Goal: Task Accomplishment & Management: Complete application form

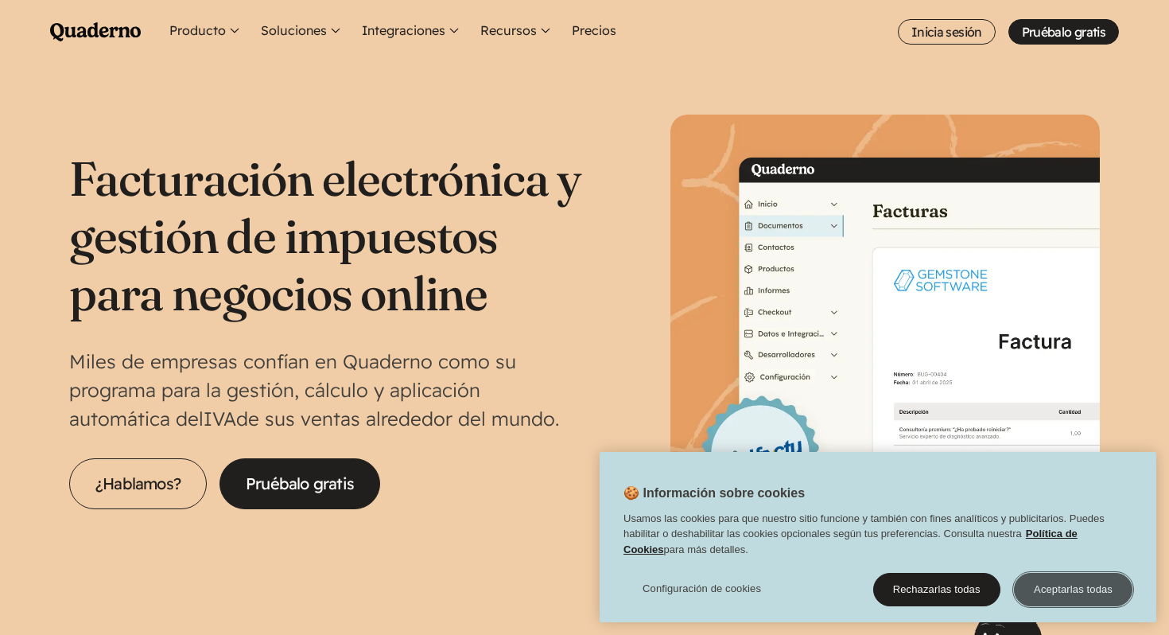
click at [1097, 591] on button "Aceptarlas todas" at bounding box center [1073, 589] width 118 height 33
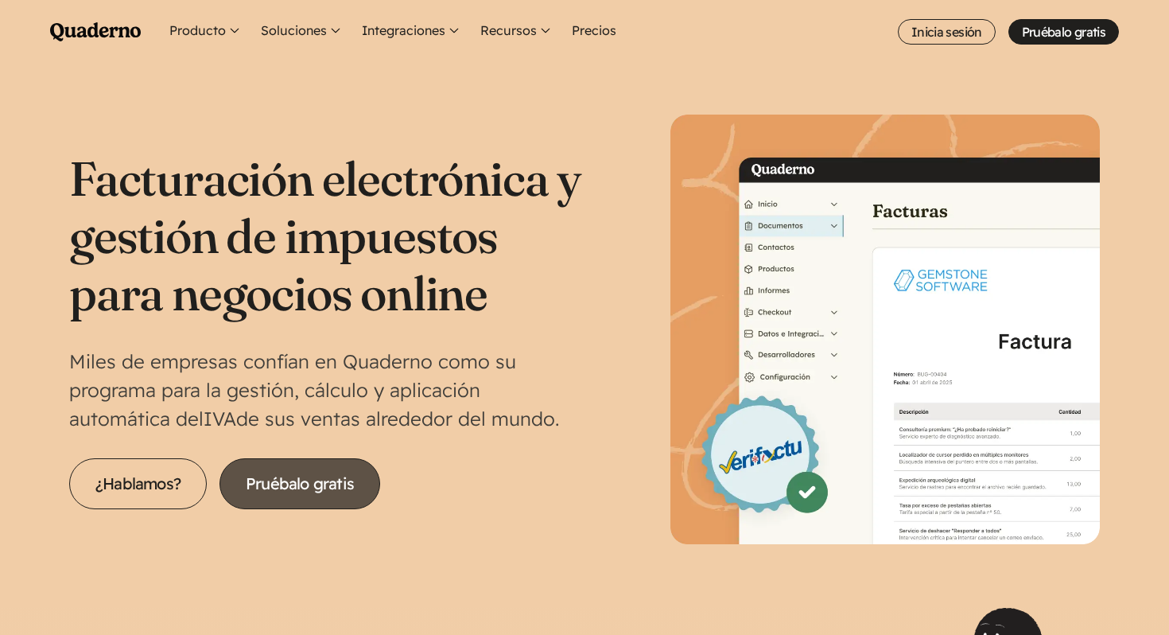
click at [325, 480] on link "Pruébalo gratis" at bounding box center [299, 483] width 161 height 51
click at [311, 481] on link "Pruébalo gratis" at bounding box center [299, 483] width 161 height 51
